Goal: Find specific page/section: Find specific page/section

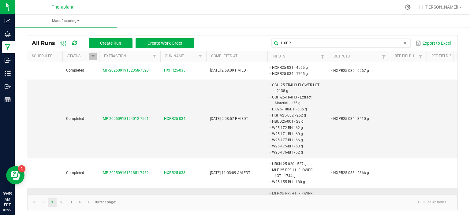
scroll to position [98, 0]
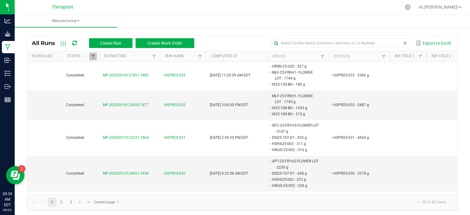
click at [403, 42] on span at bounding box center [405, 43] width 5 height 5
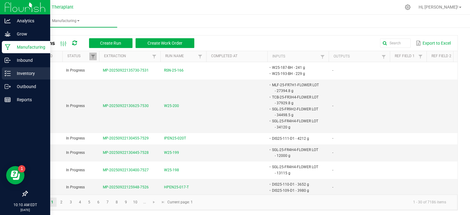
click at [32, 75] on p "Inventory" at bounding box center [29, 73] width 37 height 7
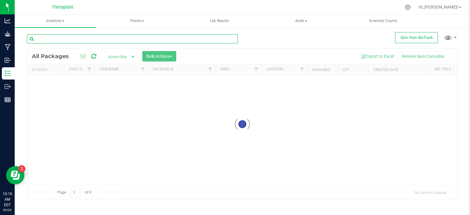
click at [140, 37] on input "text" at bounding box center [132, 38] width 211 height 9
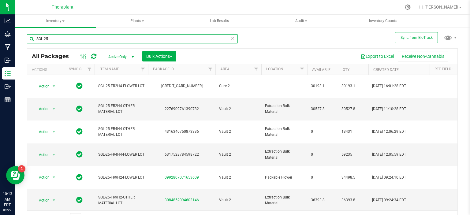
click at [84, 39] on input "SGL-25" at bounding box center [132, 38] width 211 height 9
type input "air-25"
